Goal: Transaction & Acquisition: Book appointment/travel/reservation

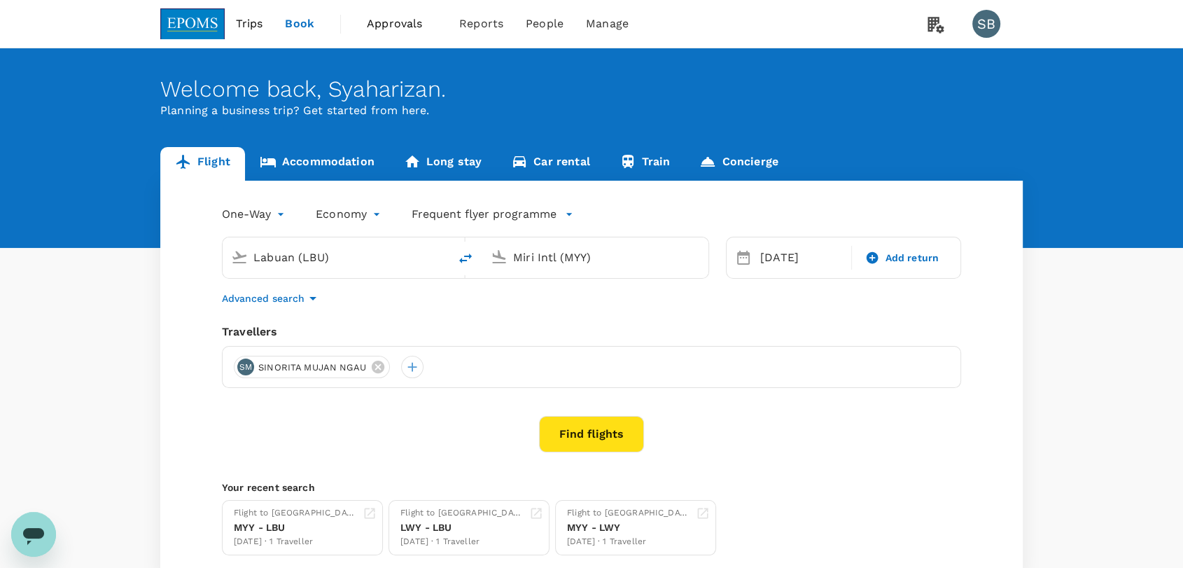
click at [252, 15] on span "Trips" at bounding box center [249, 23] width 27 height 17
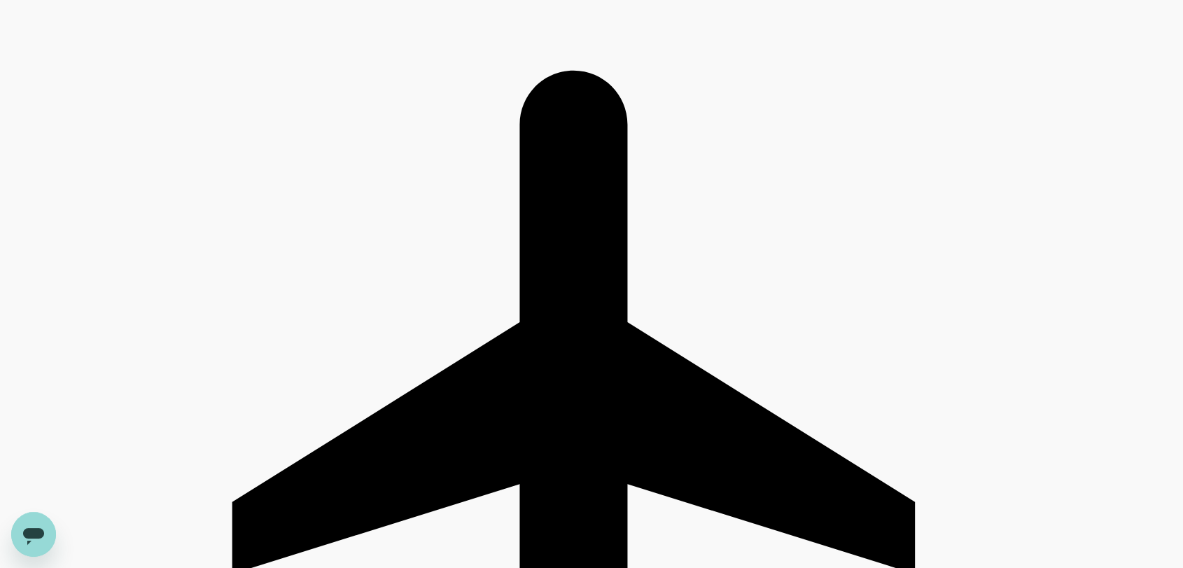
scroll to position [466, 0]
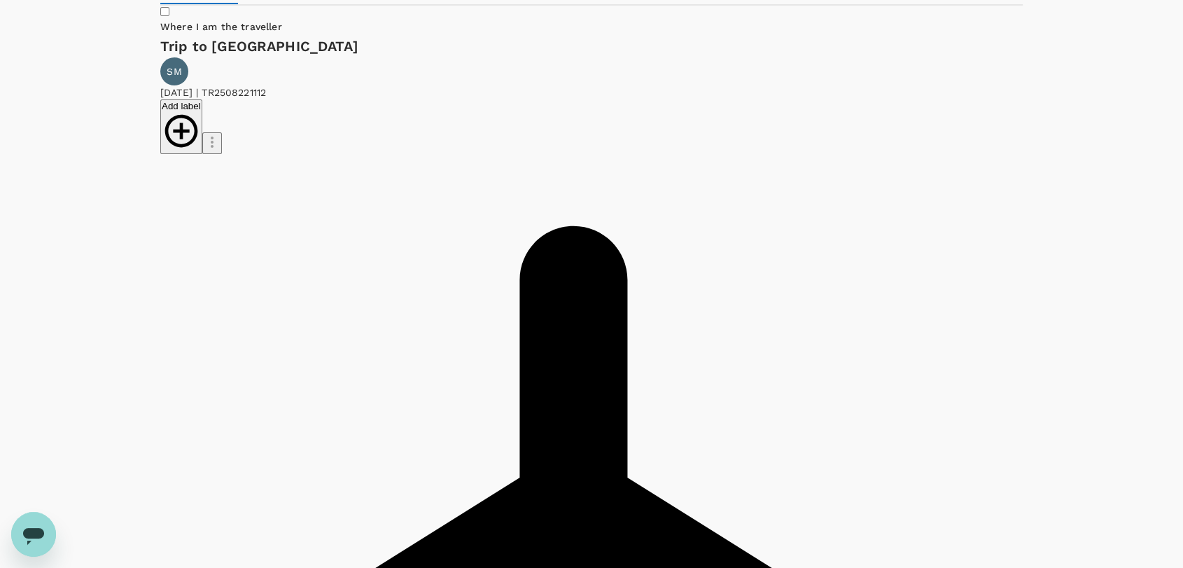
scroll to position [0, 0]
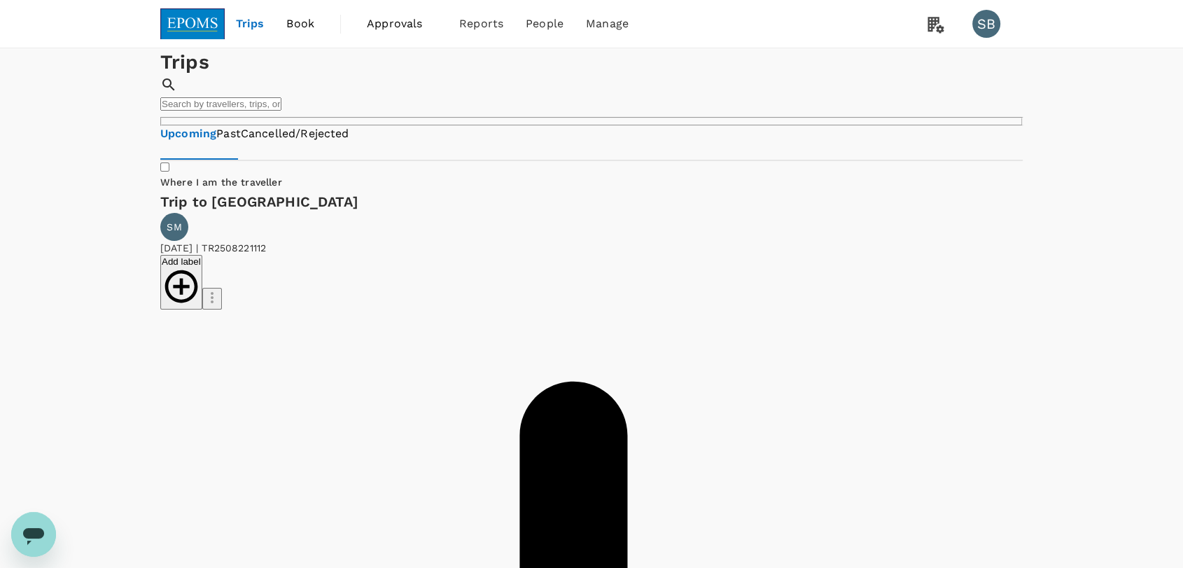
click at [189, 25] on img at bounding box center [192, 23] width 64 height 31
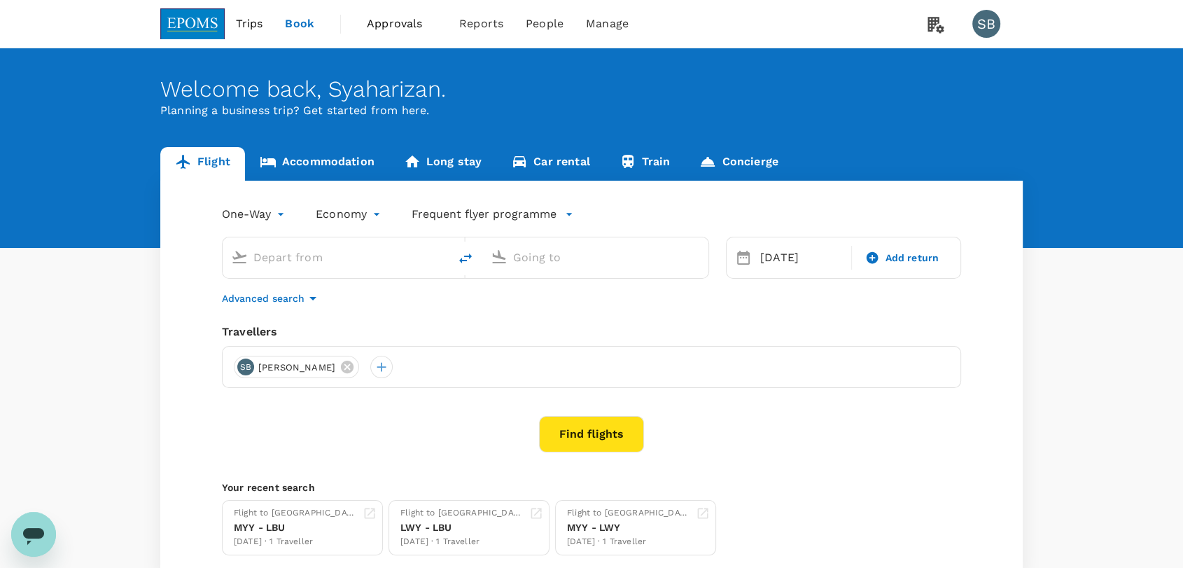
type input "Labuan (LBU)"
type input "Miri Intl (MYY)"
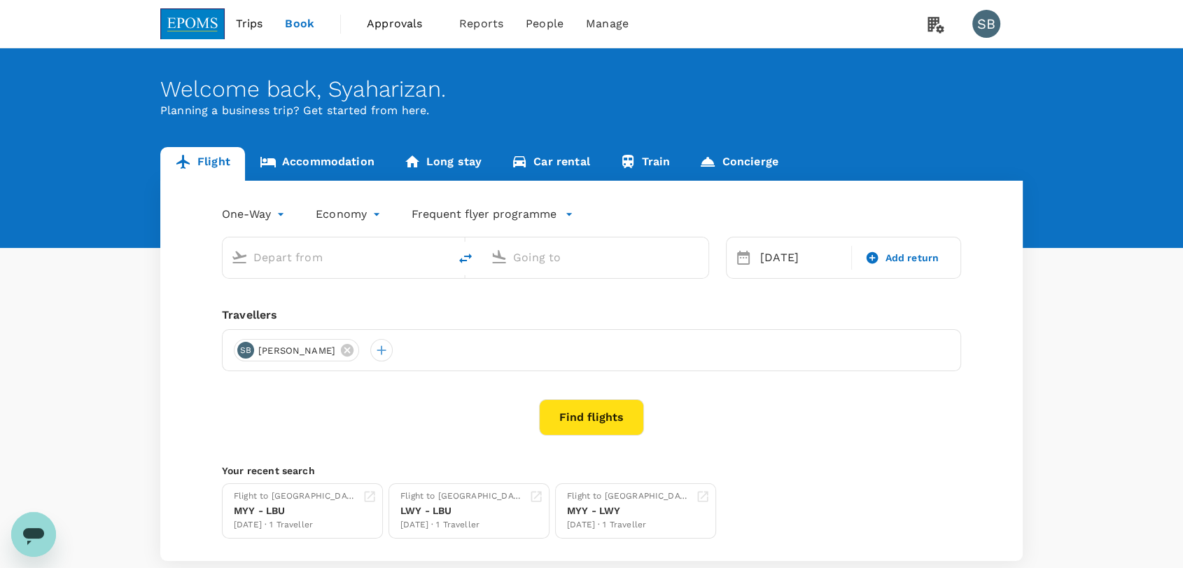
type input "Labuan (LBU)"
type input "Miri Intl (MYY)"
